Goal: Find specific page/section: Find specific page/section

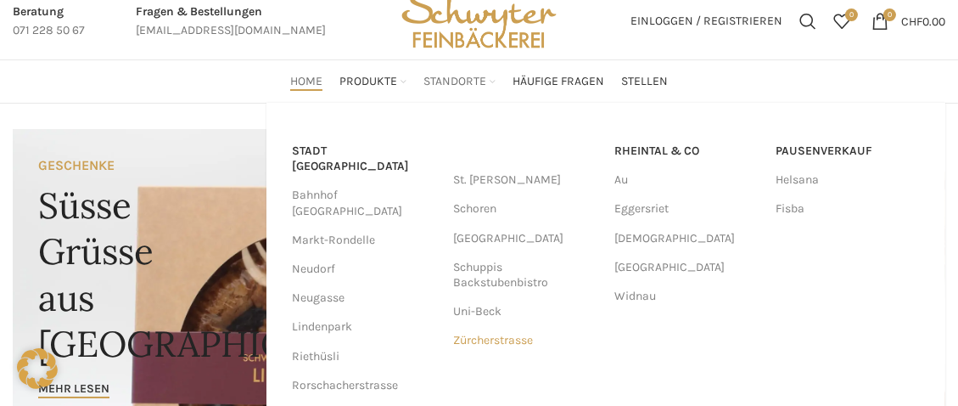
scroll to position [76, 0]
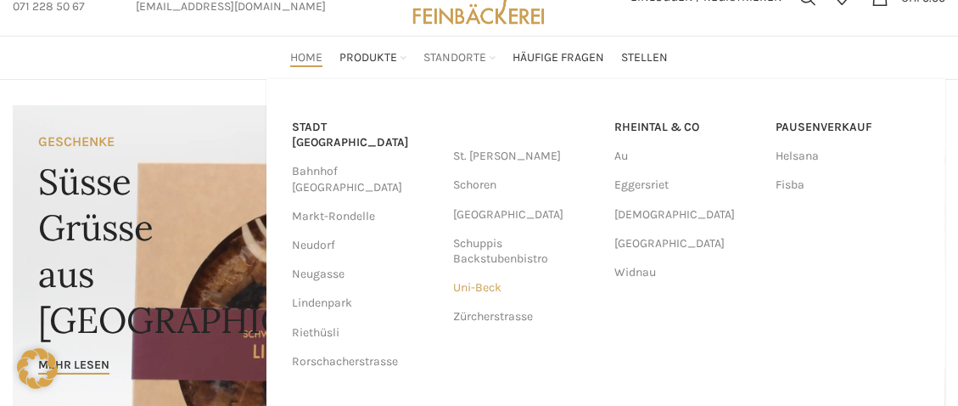
click at [458, 290] on link "Uni-Beck" at bounding box center [525, 287] width 144 height 29
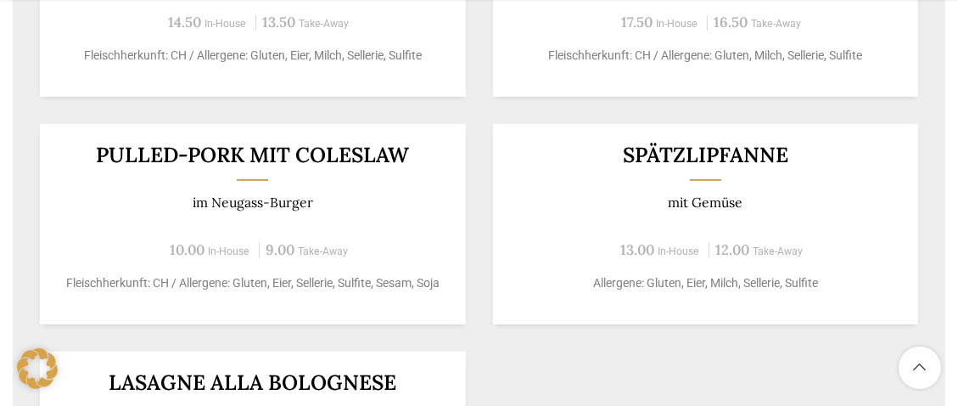
scroll to position [736, 0]
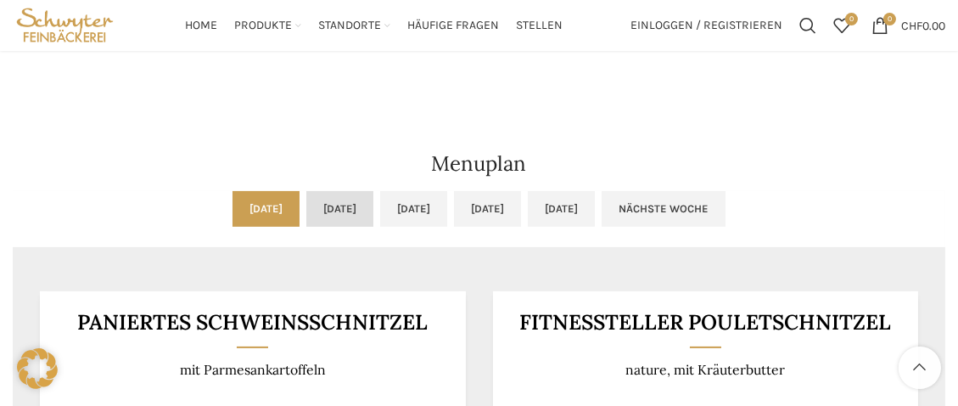
click at [306, 213] on link "[DATE]" at bounding box center [339, 209] width 67 height 36
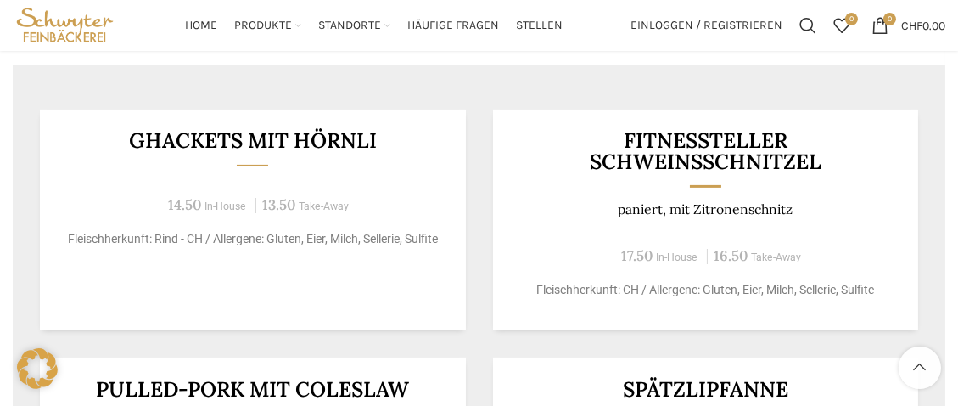
scroll to position [890, 0]
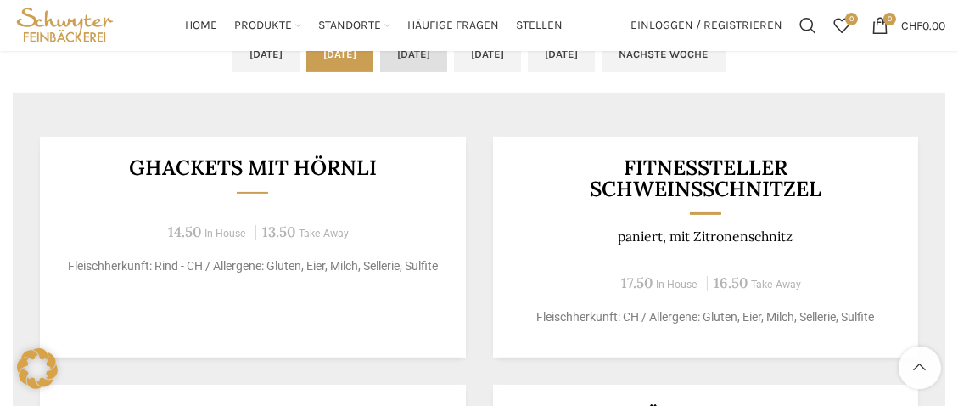
click at [407, 63] on link "[DATE]" at bounding box center [413, 54] width 67 height 36
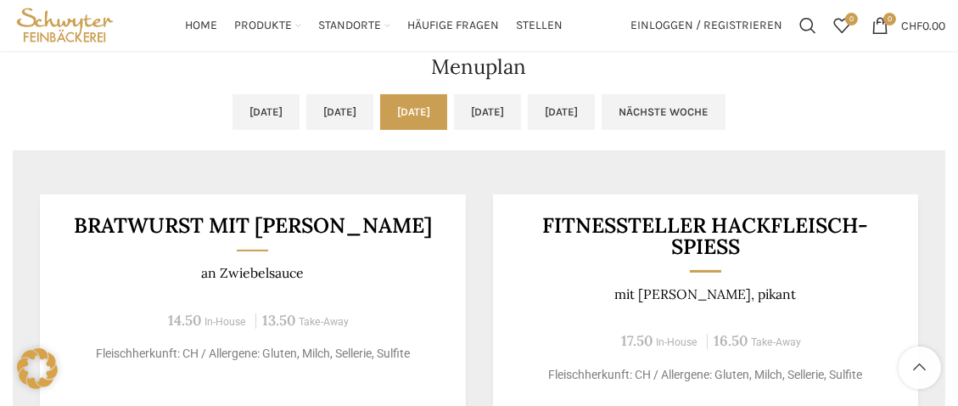
scroll to position [736, 0]
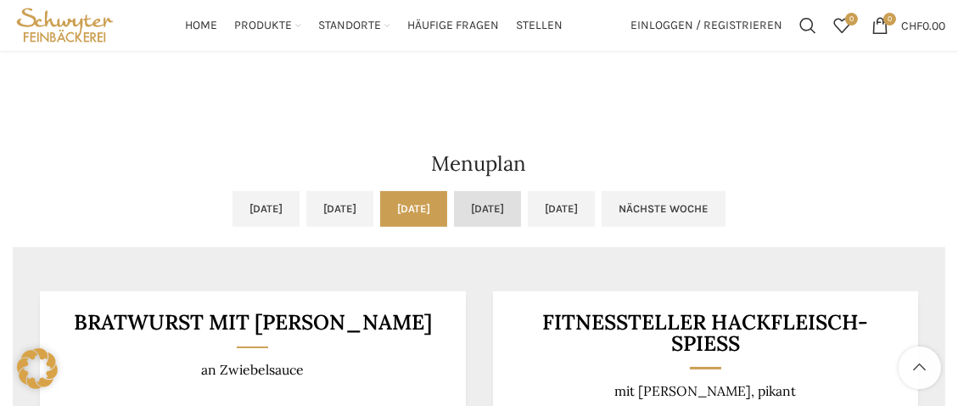
click at [509, 204] on link "[DATE]" at bounding box center [487, 209] width 67 height 36
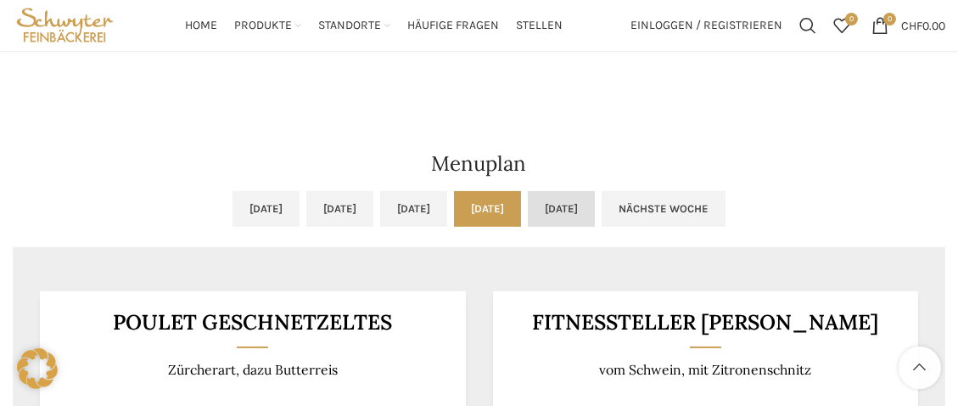
click at [595, 202] on link "[DATE]" at bounding box center [561, 209] width 67 height 36
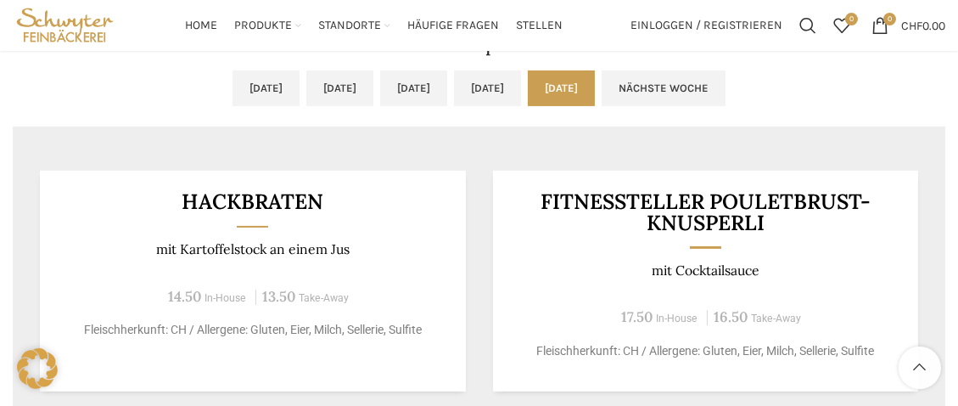
scroll to position [813, 0]
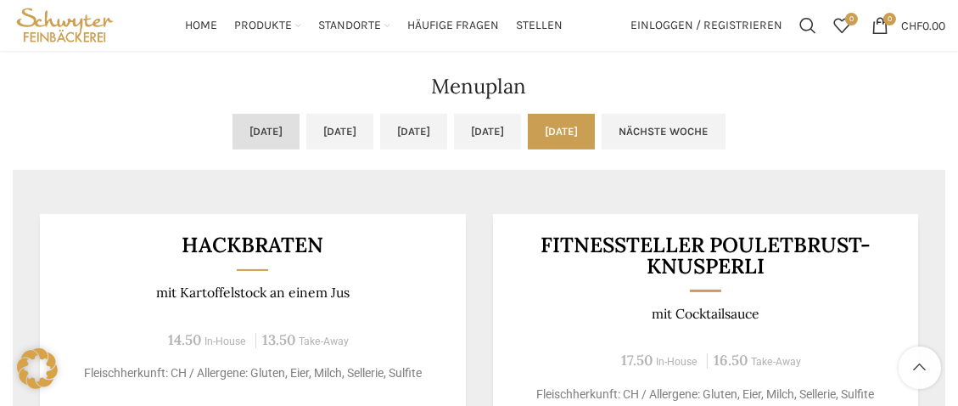
click at [233, 135] on link "[DATE]" at bounding box center [266, 132] width 67 height 36
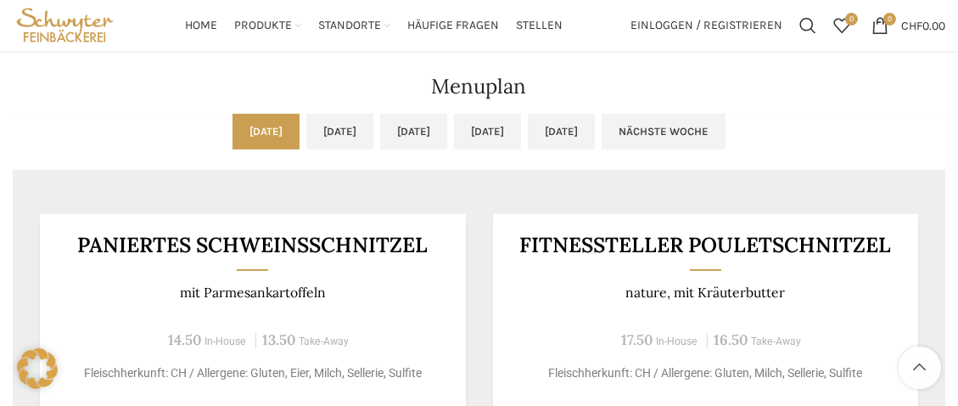
click at [306, 132] on link "[DATE]" at bounding box center [339, 132] width 67 height 36
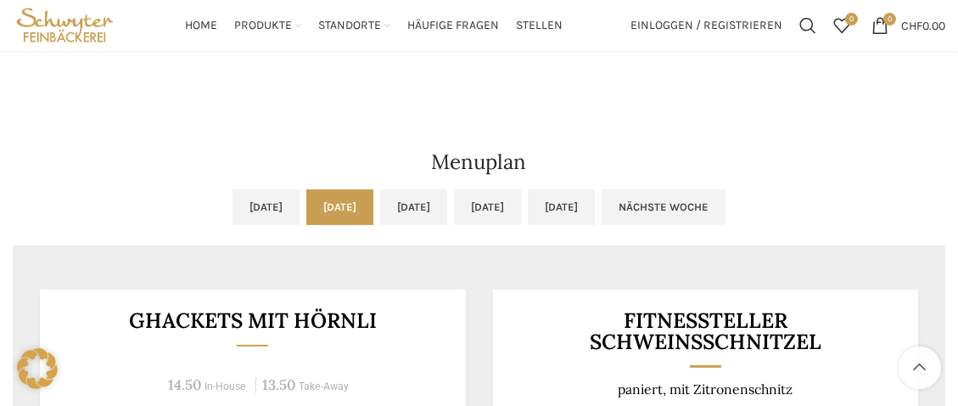
scroll to position [736, 0]
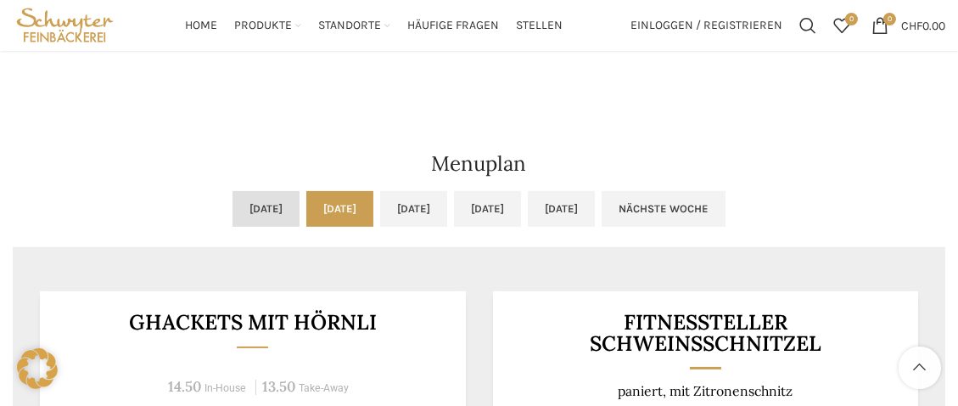
click at [233, 216] on link "[DATE]" at bounding box center [266, 209] width 67 height 36
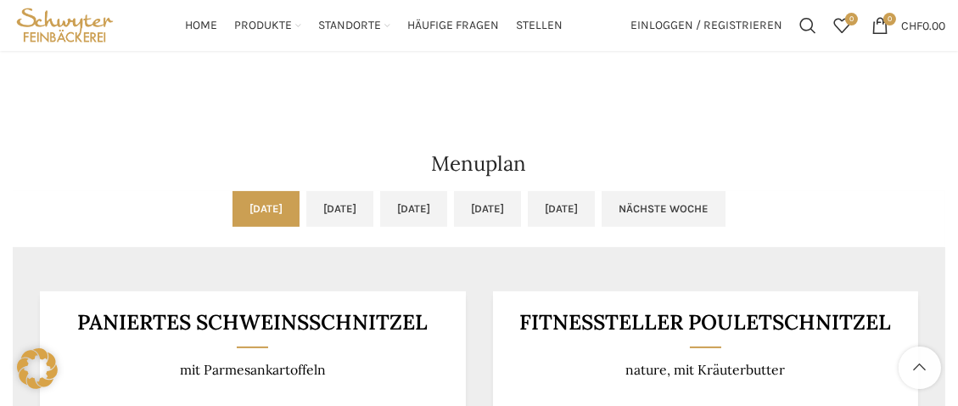
click at [285, 243] on ul "[DATE] [DATE] [DATE] [DATE] [DATE] Nächste Woche" at bounding box center [479, 219] width 933 height 56
